Goal: Task Accomplishment & Management: Manage account settings

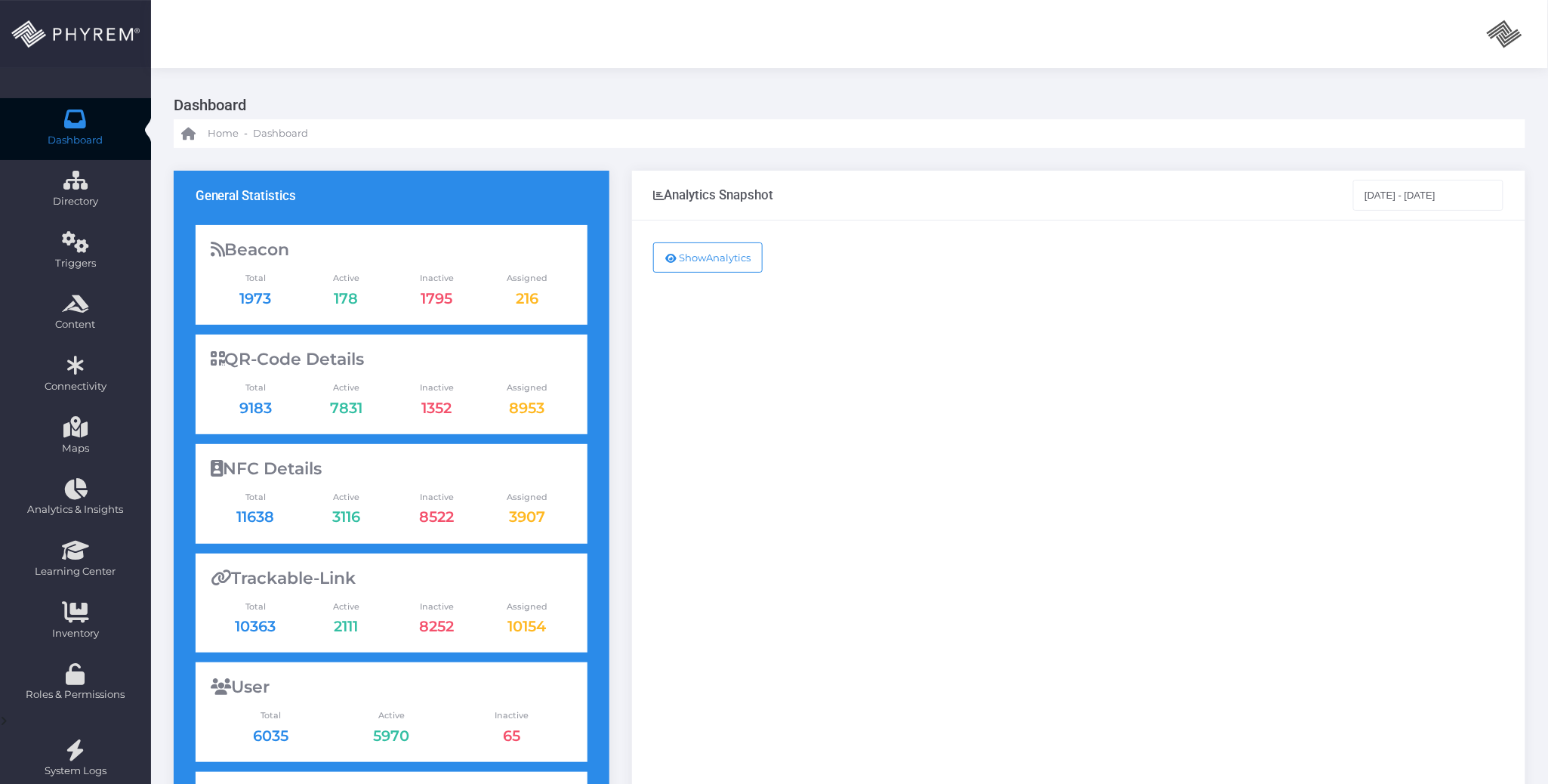
click at [92, 110] on link "Dashboard" at bounding box center [75, 128] width 151 height 61
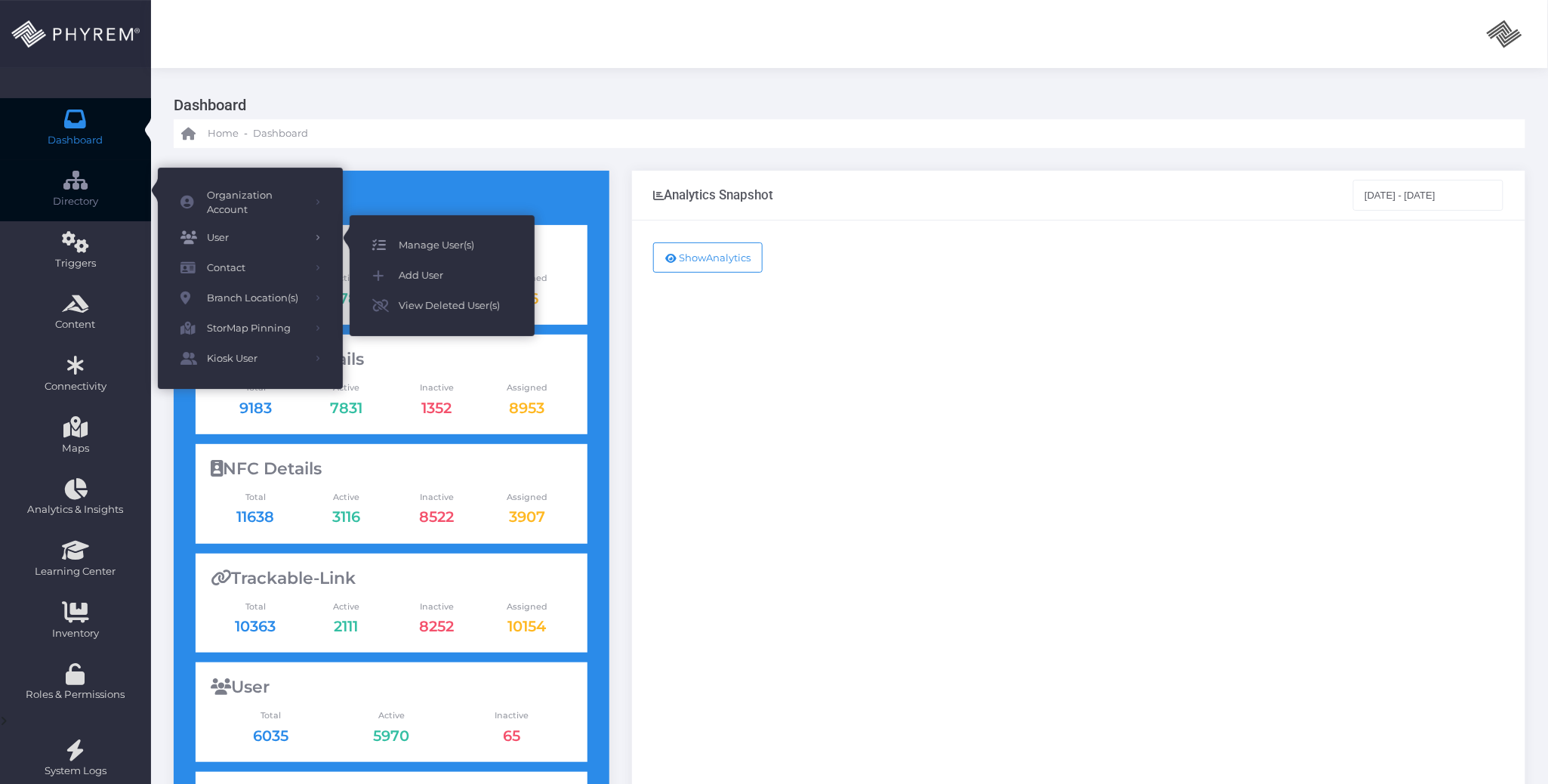
click at [411, 242] on span "Manage User(s)" at bounding box center [455, 245] width 114 height 20
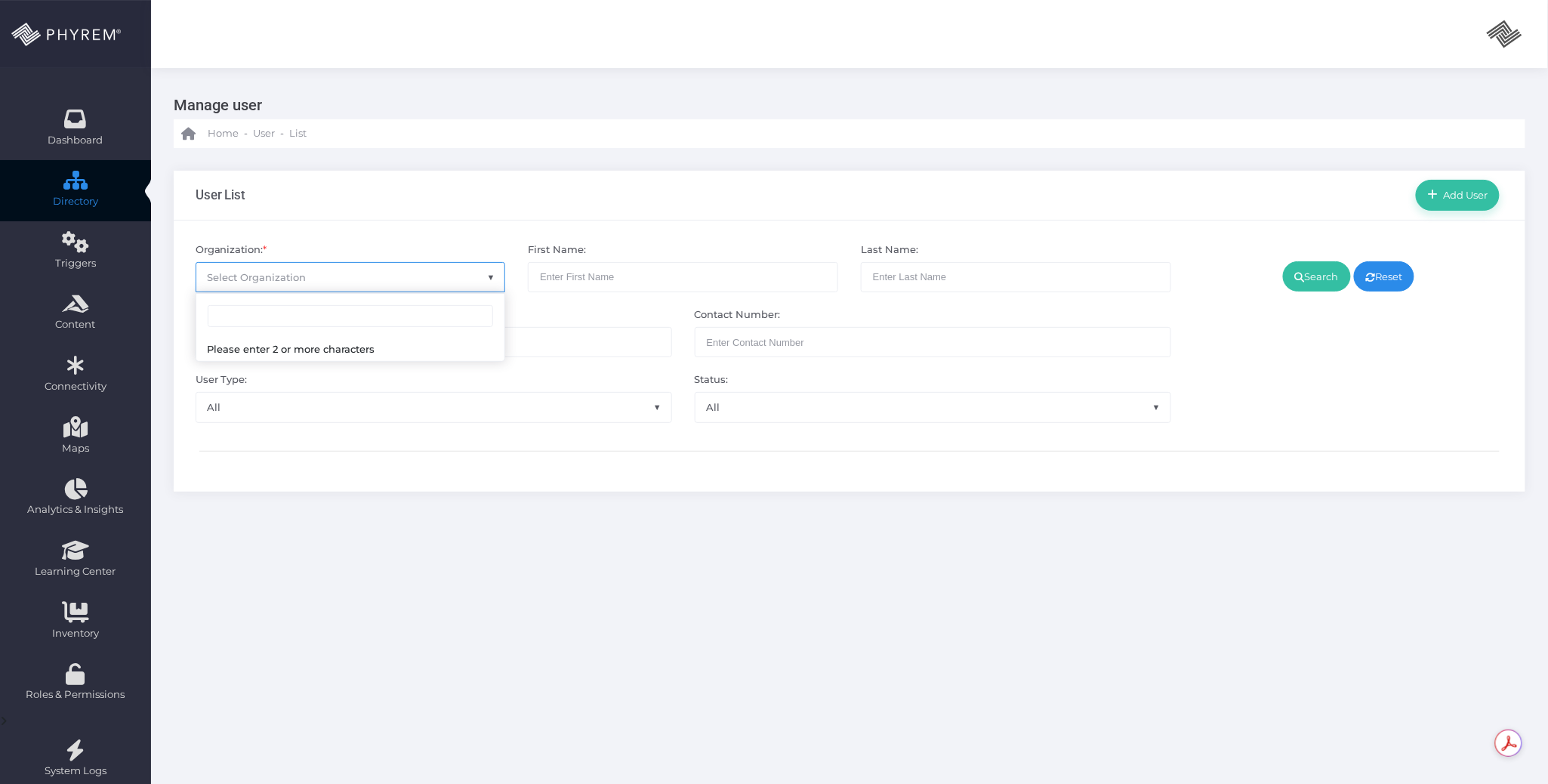
click at [285, 277] on span "Select Organization" at bounding box center [257, 277] width 99 height 12
type input "pinnacle"
drag, startPoint x: 357, startPoint y: 358, endPoint x: 350, endPoint y: 370, distance: 13.9
select select "4799"
click at [1311, 263] on link "Search" at bounding box center [1317, 277] width 68 height 30
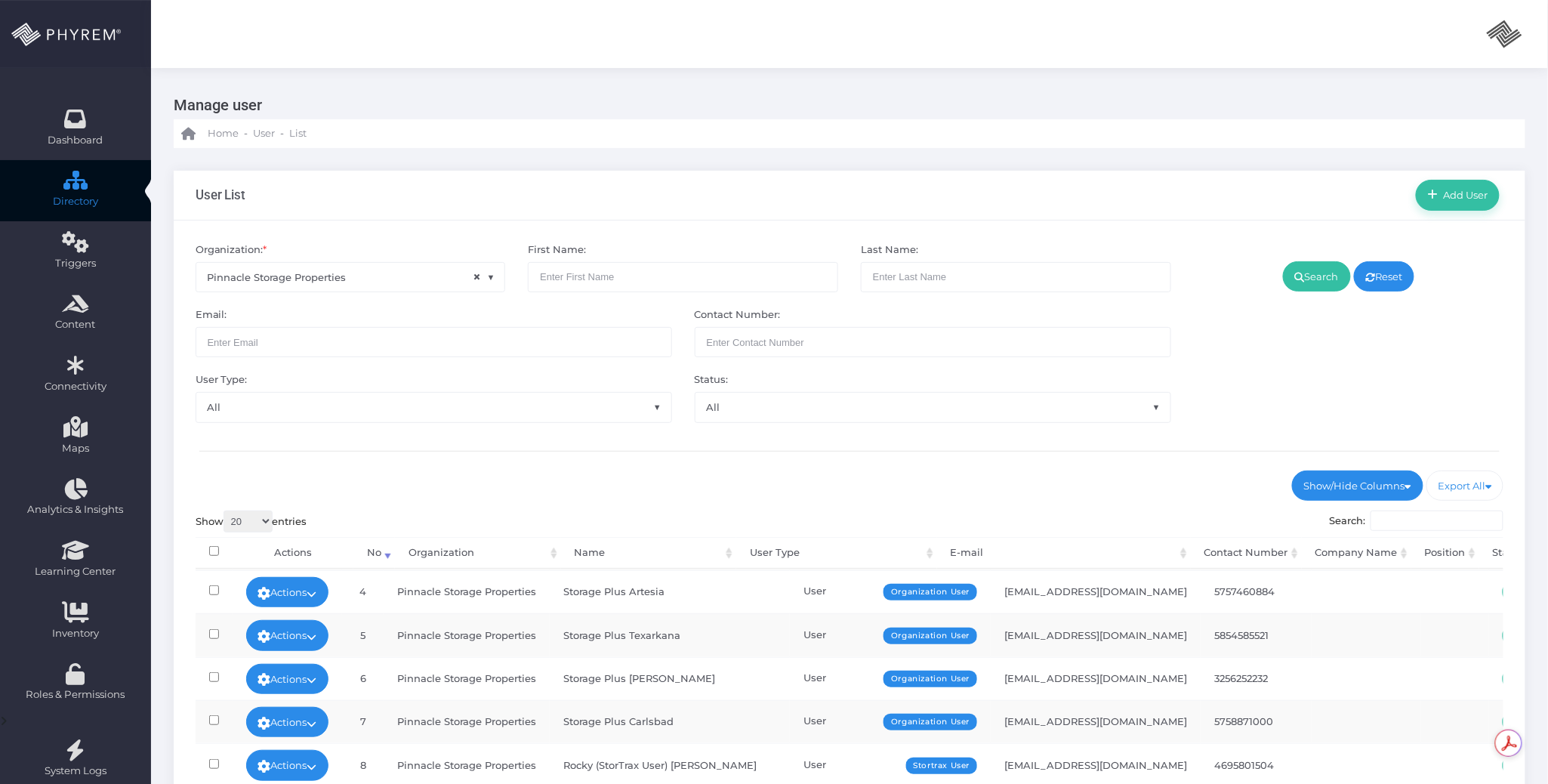
scroll to position [341, 0]
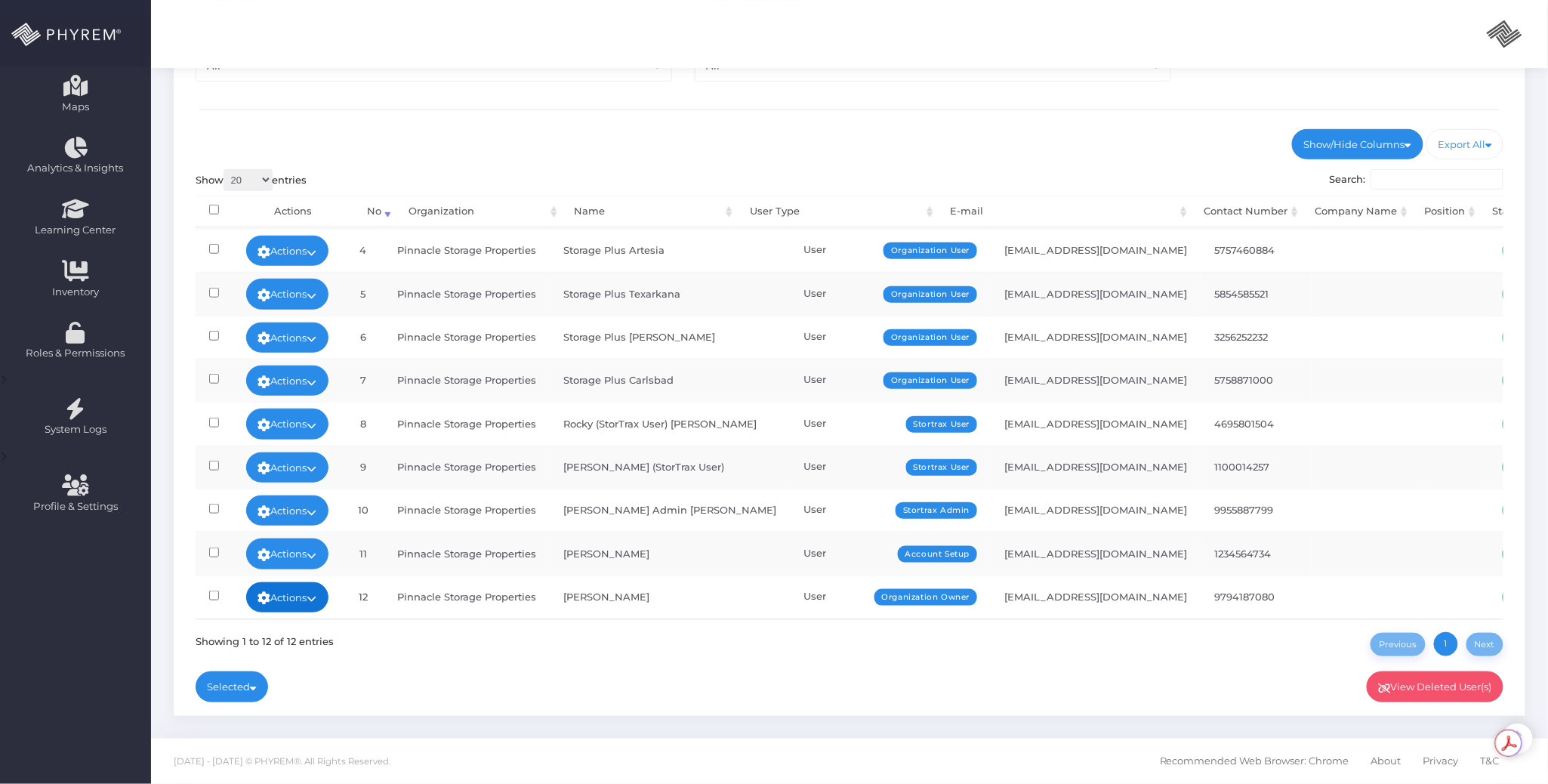
click at [330, 582] on link "Actions" at bounding box center [287, 597] width 83 height 30
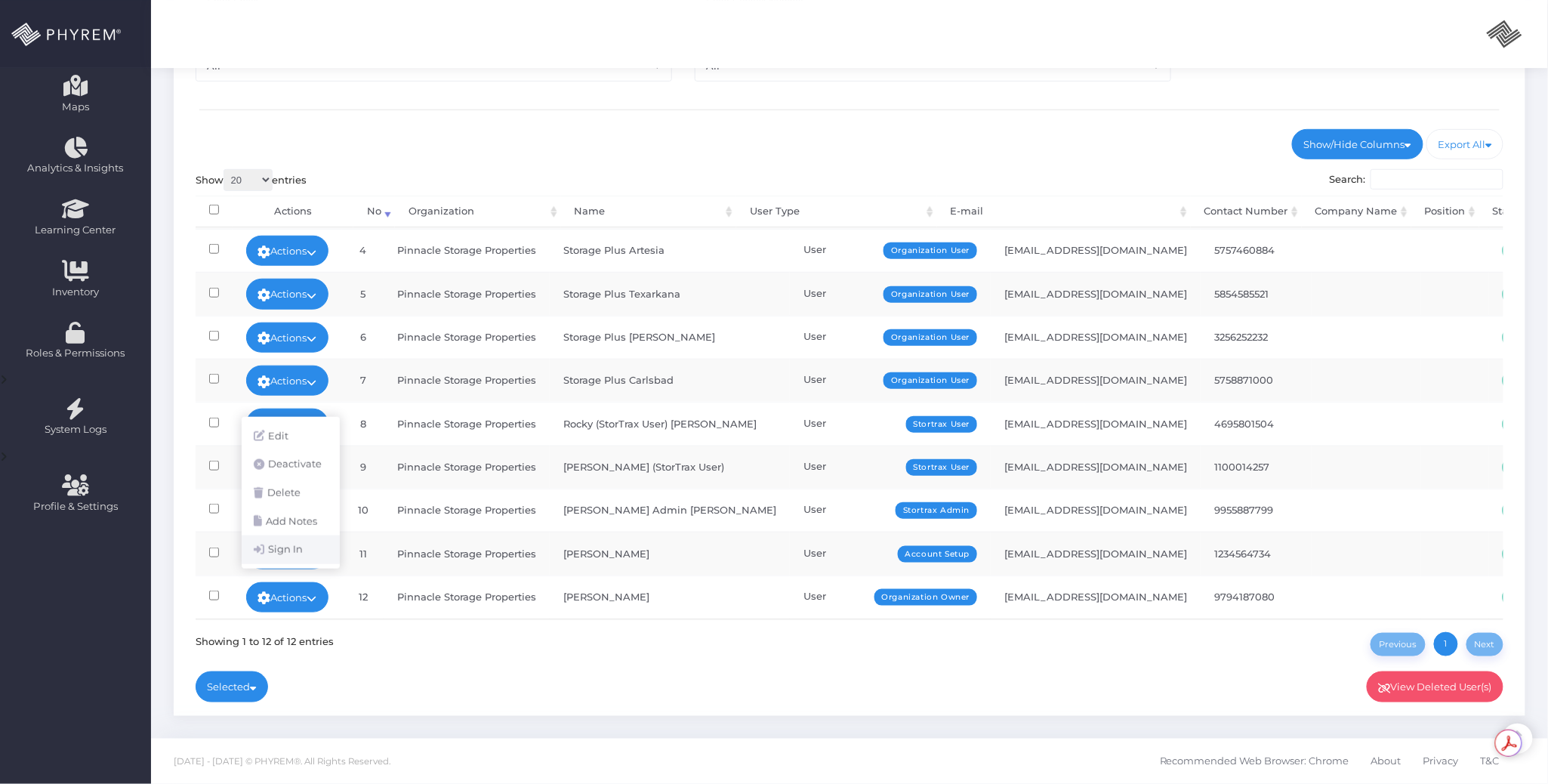
click at [306, 557] on link "Sign In" at bounding box center [290, 549] width 98 height 29
